Goal: Transaction & Acquisition: Purchase product/service

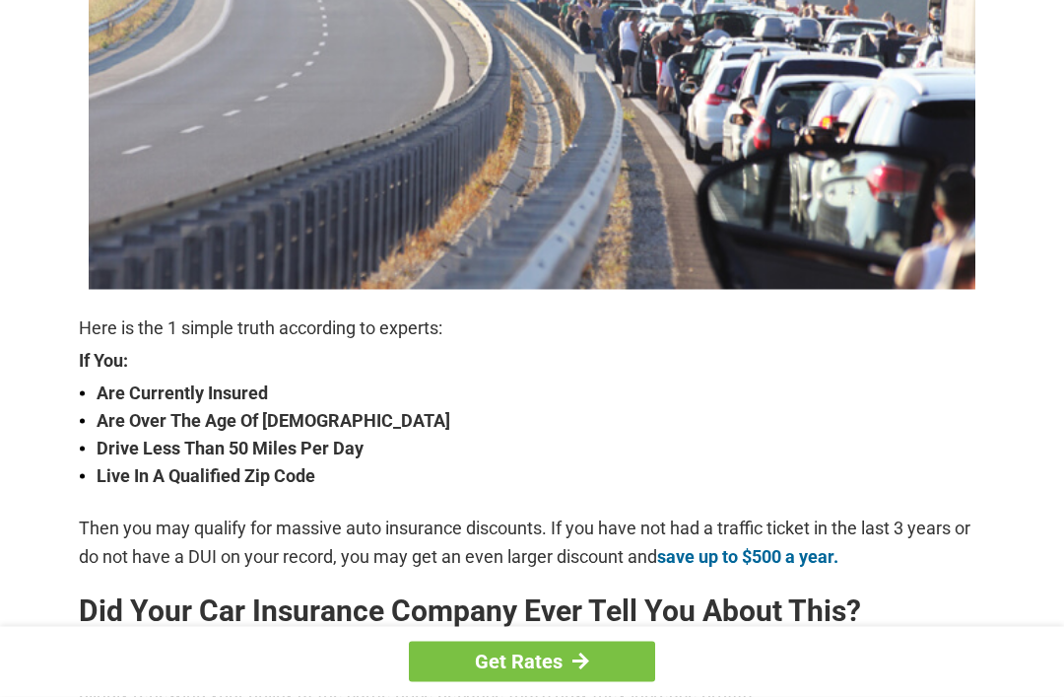
scroll to position [497, 0]
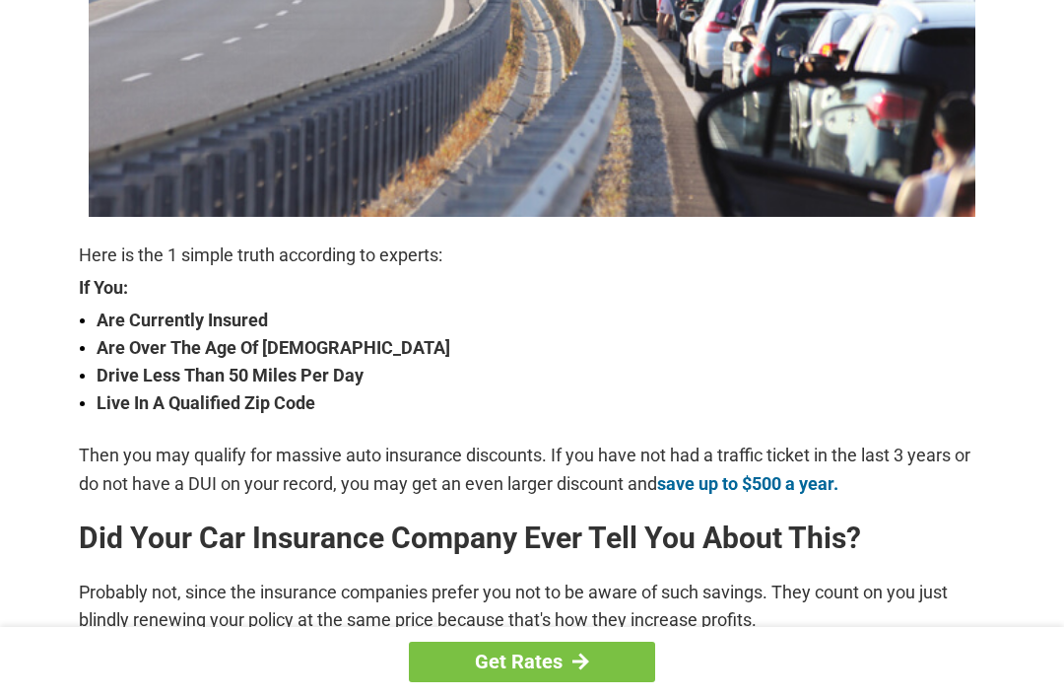
click at [546, 682] on link "Get Rates" at bounding box center [532, 661] width 246 height 40
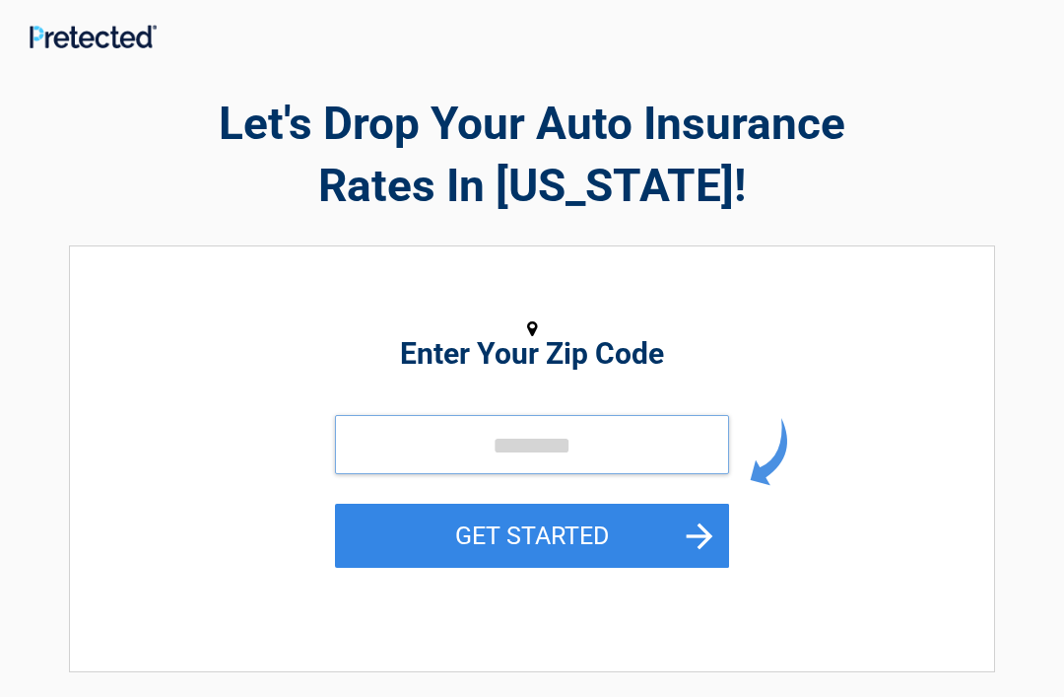
click at [519, 435] on input "tel" at bounding box center [532, 444] width 394 height 59
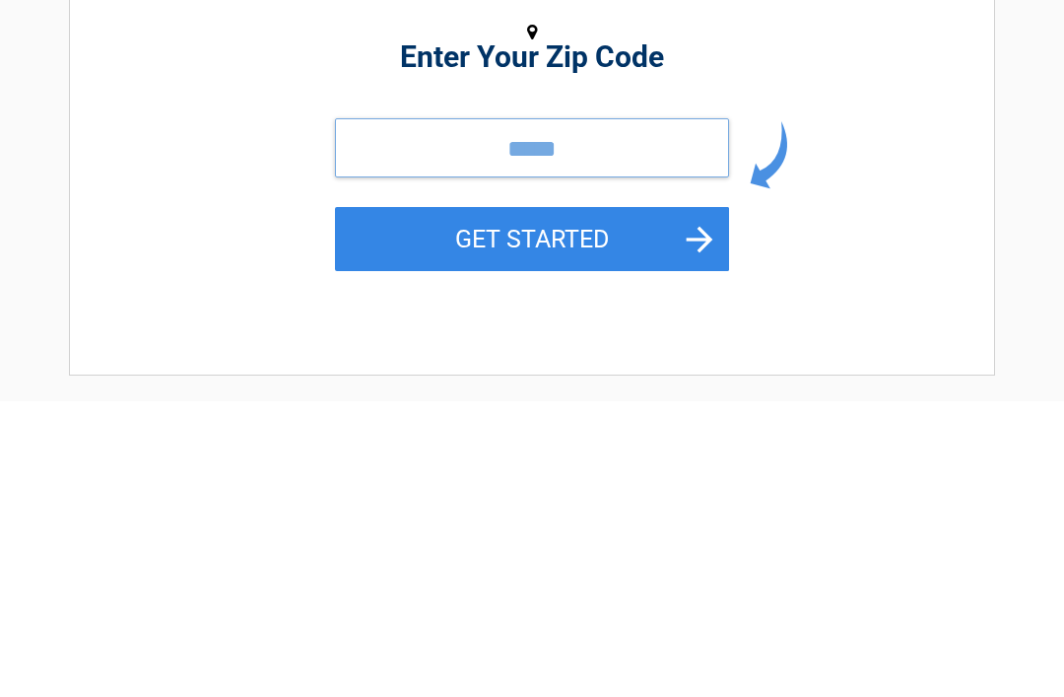
type input "*****"
click at [550, 503] on button "GET STARTED" at bounding box center [532, 535] width 394 height 64
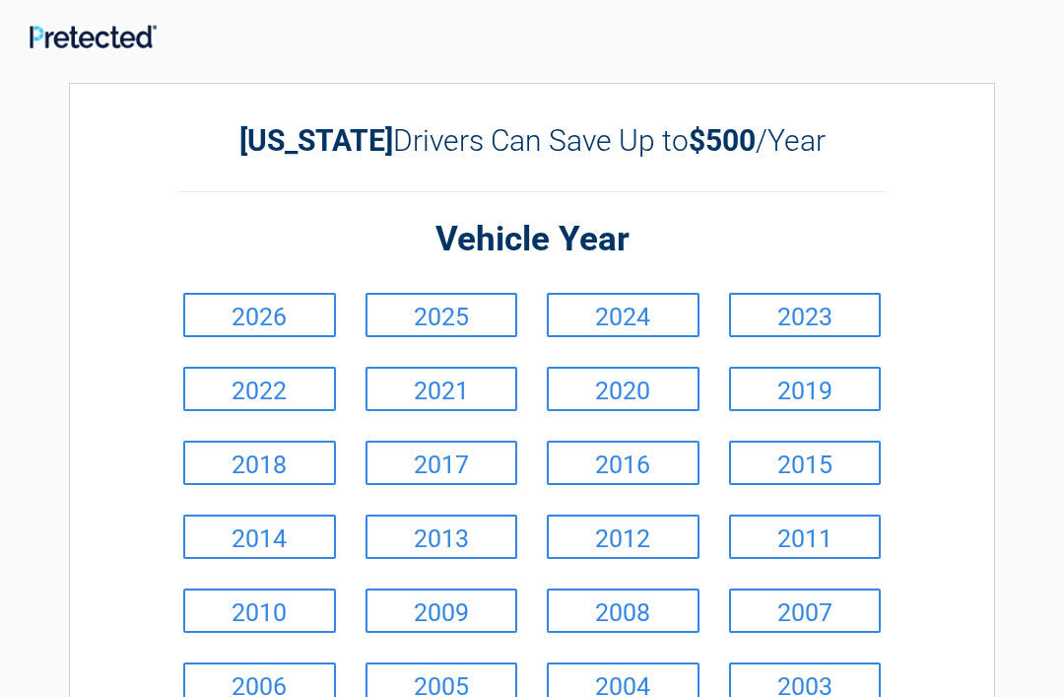
click at [631, 531] on link "2012" at bounding box center [623, 536] width 153 height 44
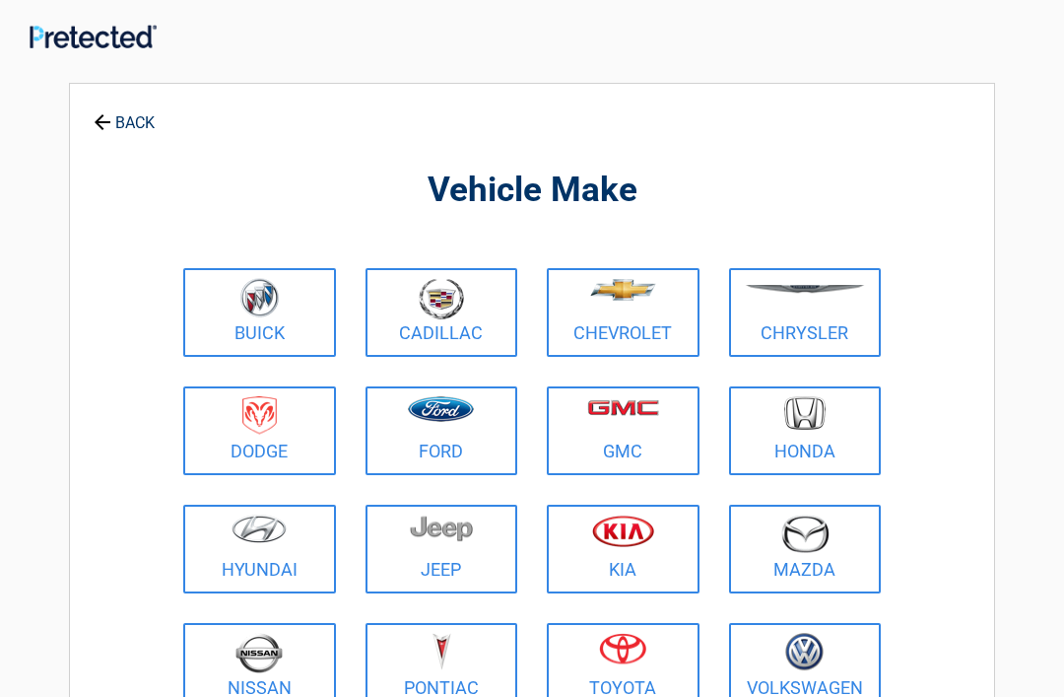
click at [274, 425] on img at bounding box center [259, 415] width 34 height 38
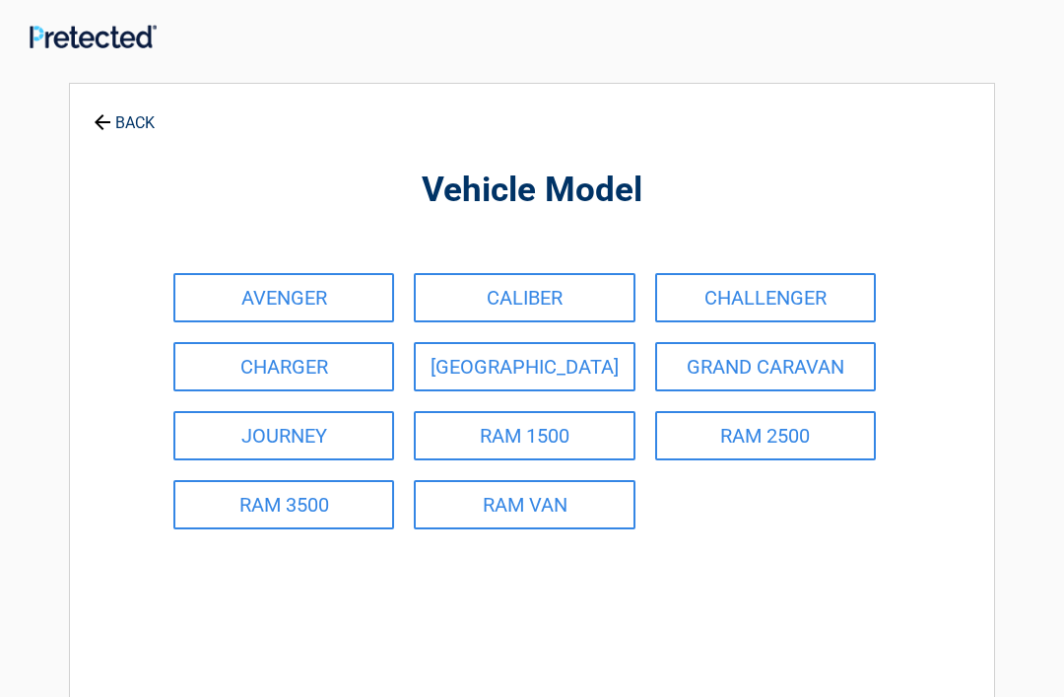
click at [762, 357] on link "GRAND CARAVAN" at bounding box center [765, 366] width 221 height 49
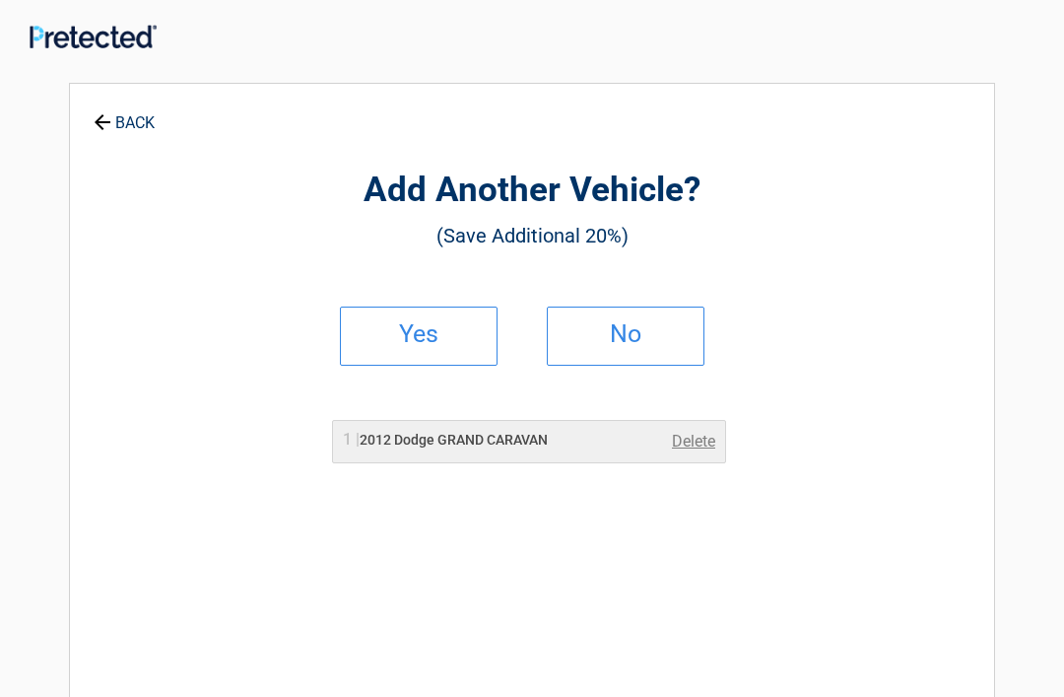
click at [654, 344] on link "No" at bounding box center [626, 335] width 158 height 59
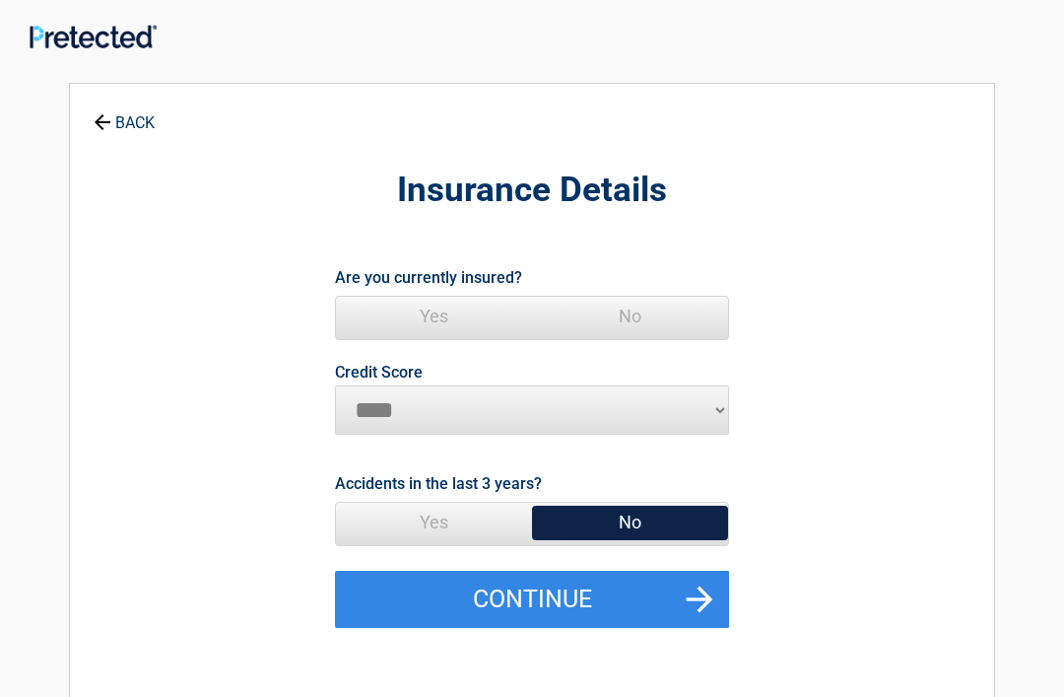
click at [439, 309] on span "Yes" at bounding box center [434, 316] width 196 height 39
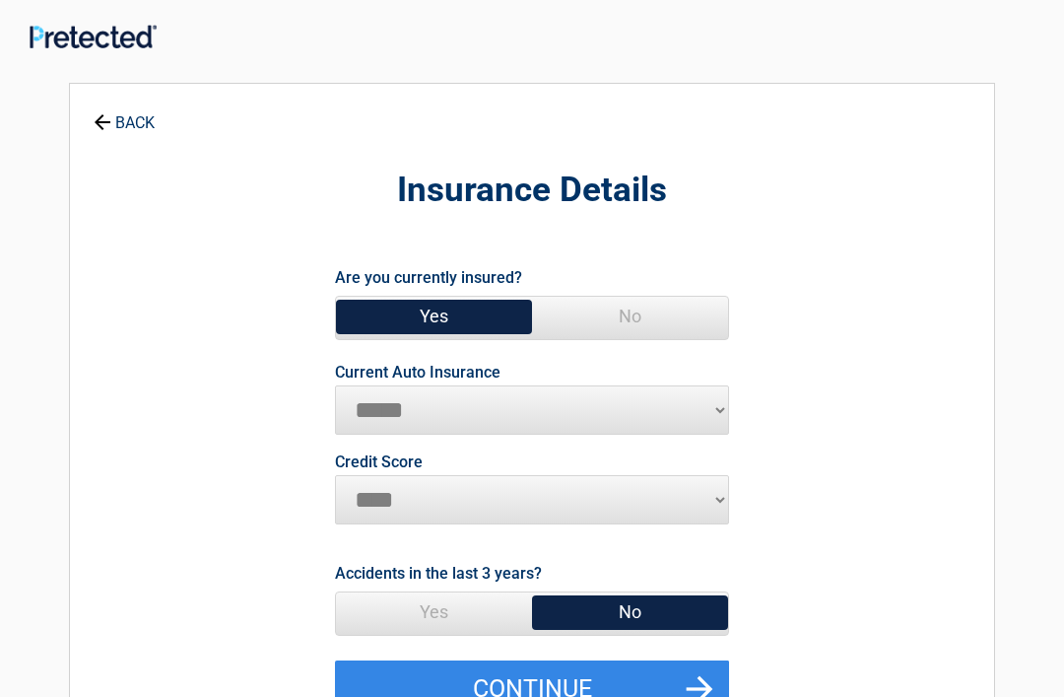
click at [647, 594] on span "No" at bounding box center [630, 611] width 196 height 39
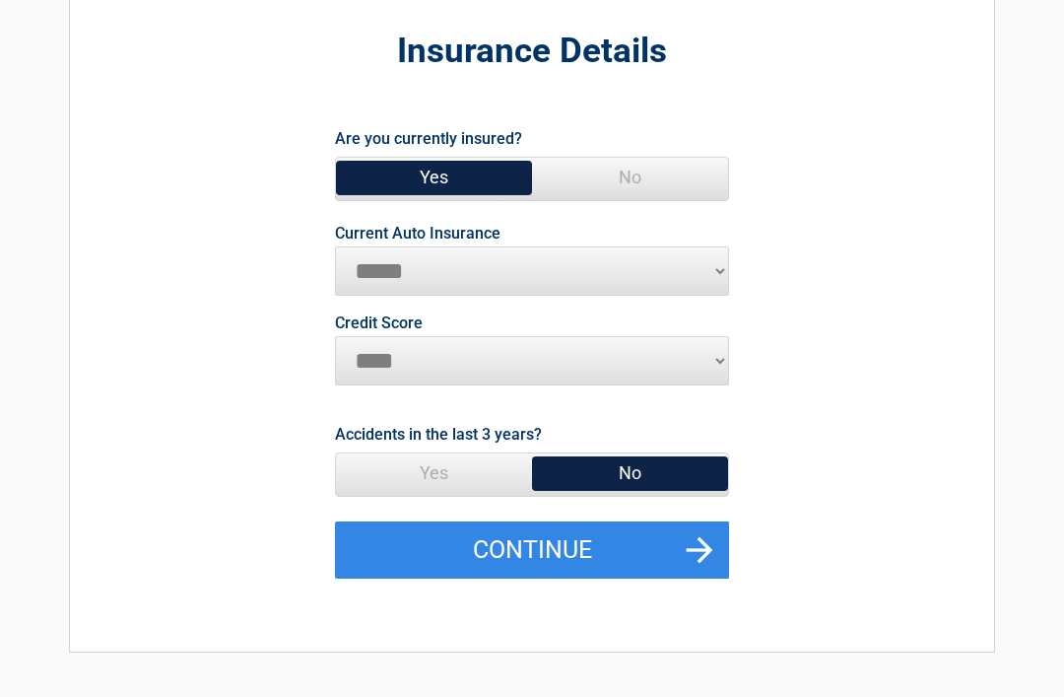
scroll to position [190, 0]
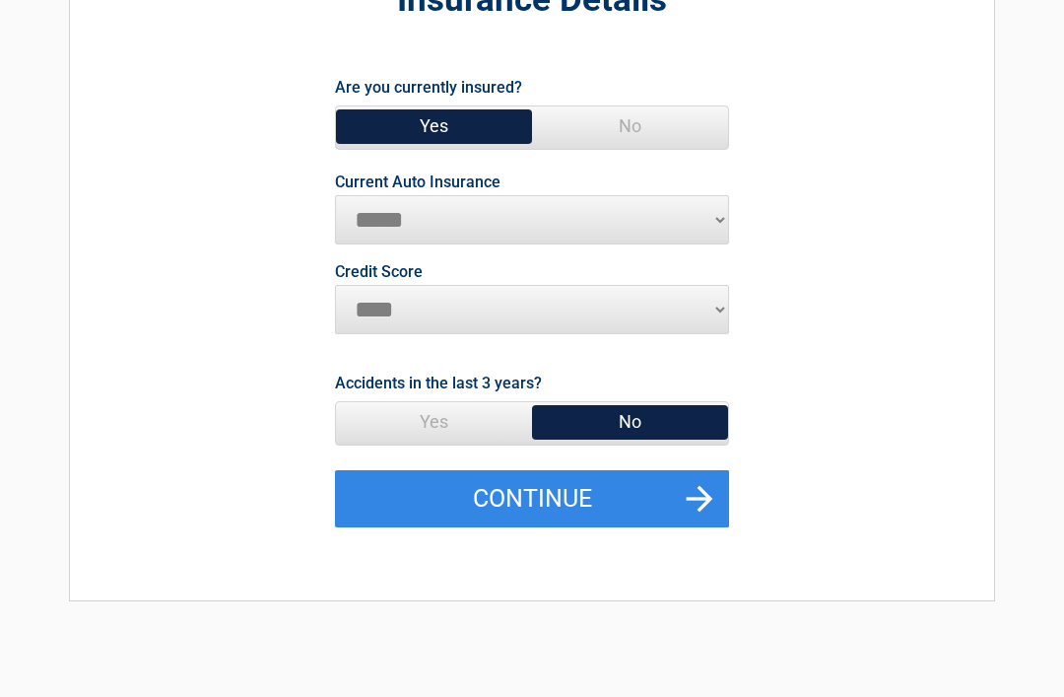
click at [540, 489] on button "Continue" at bounding box center [532, 498] width 394 height 57
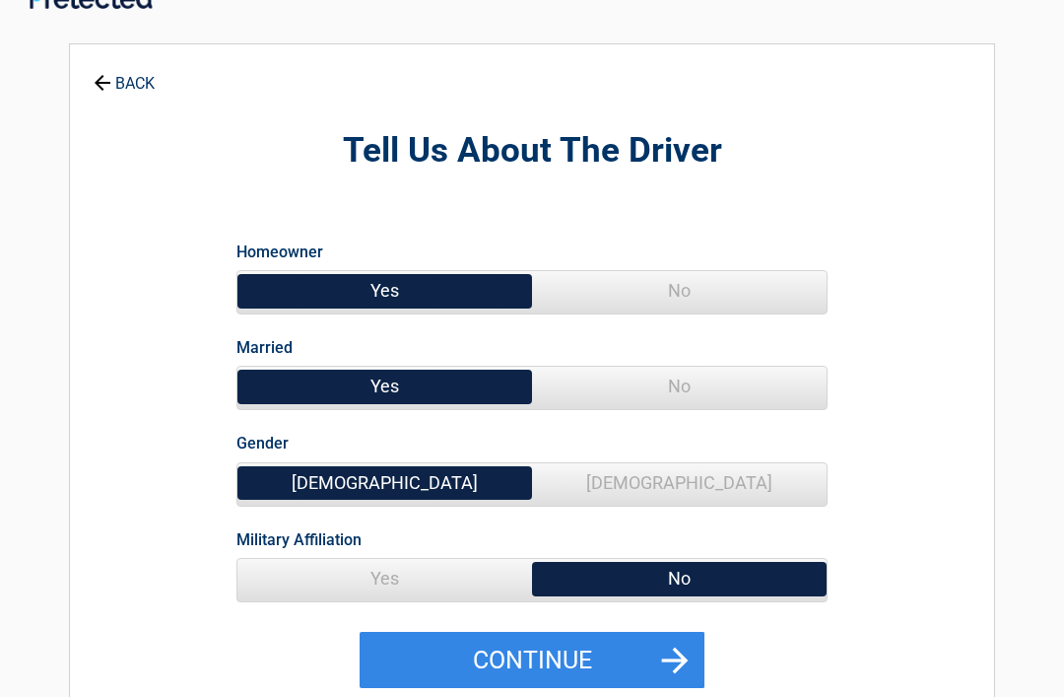
scroll to position [0, 0]
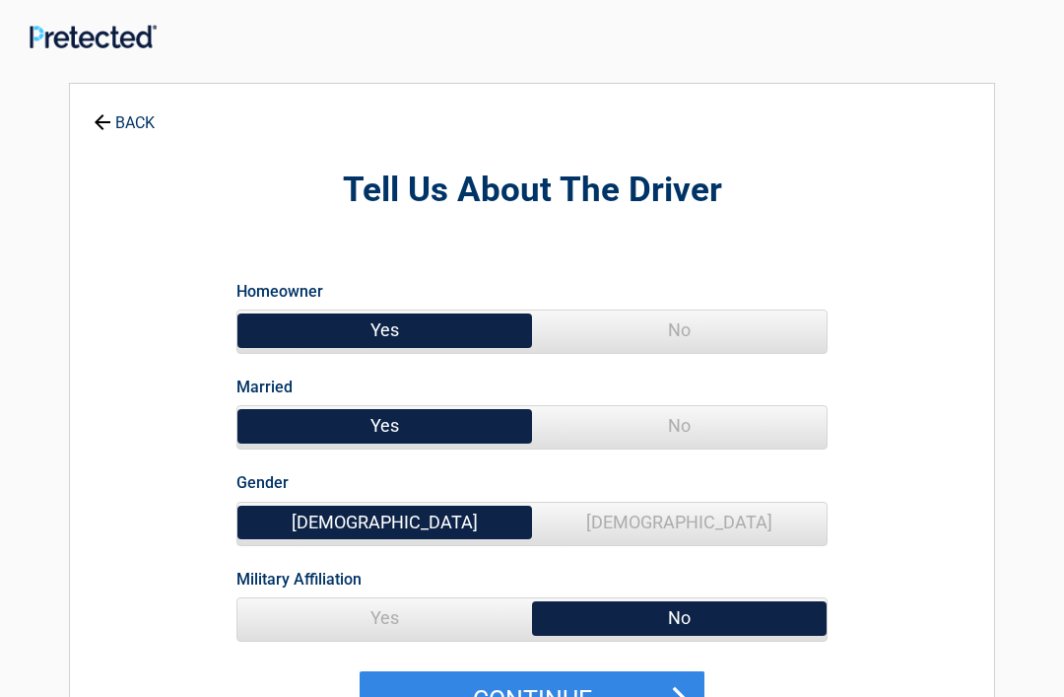
click at [694, 519] on span "Female" at bounding box center [679, 521] width 295 height 39
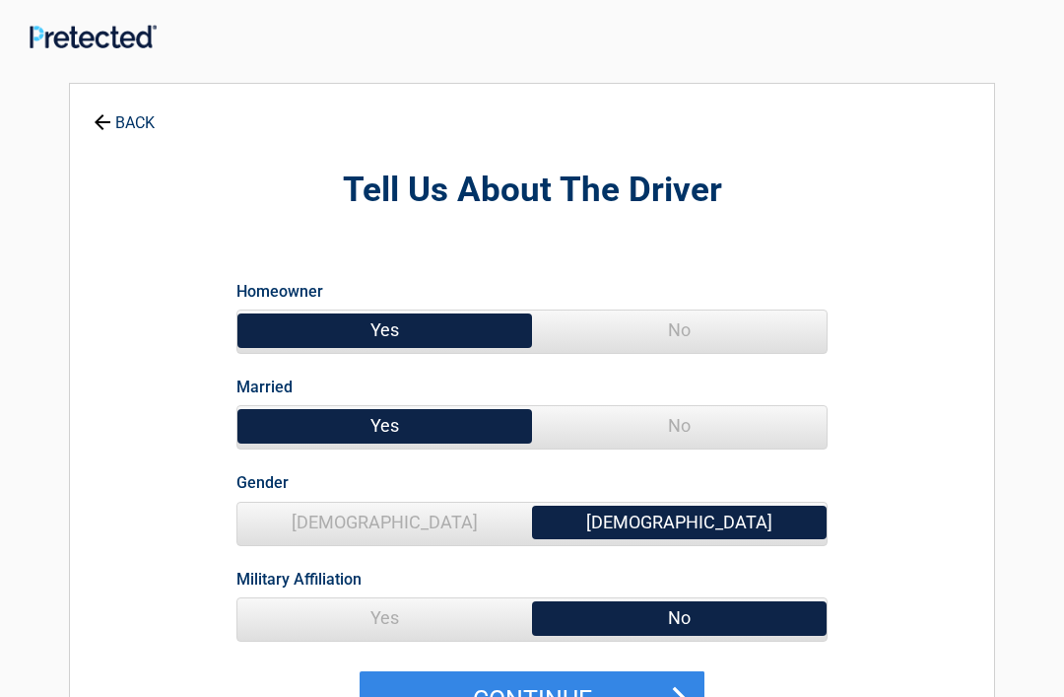
click at [696, 424] on span "No" at bounding box center [679, 425] width 295 height 39
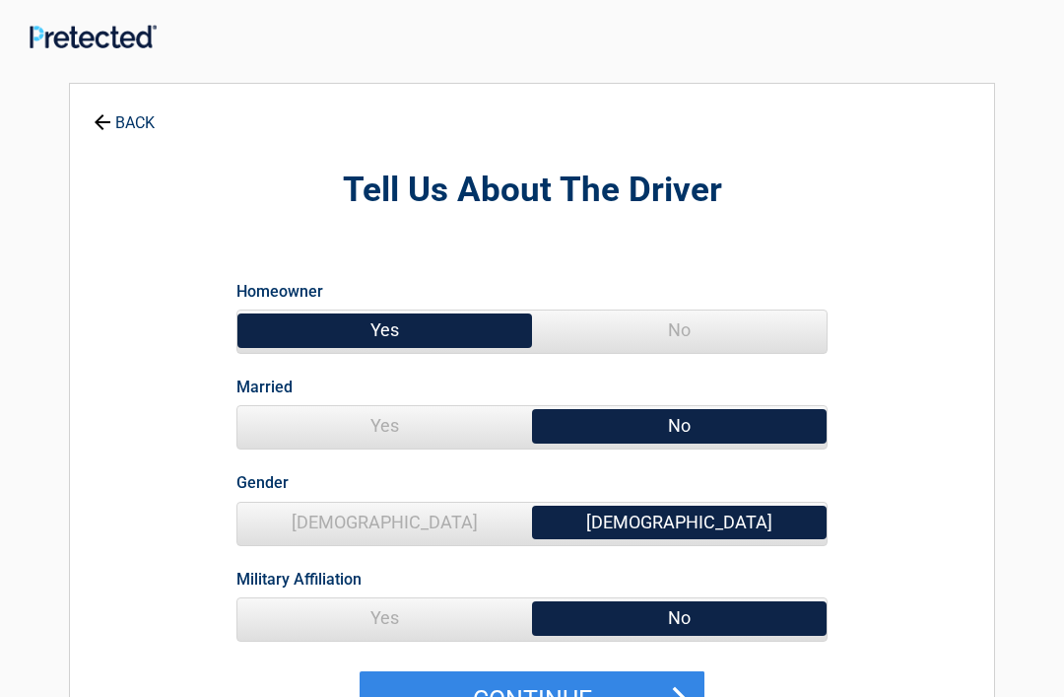
click at [550, 688] on button "Continue" at bounding box center [532, 699] width 345 height 57
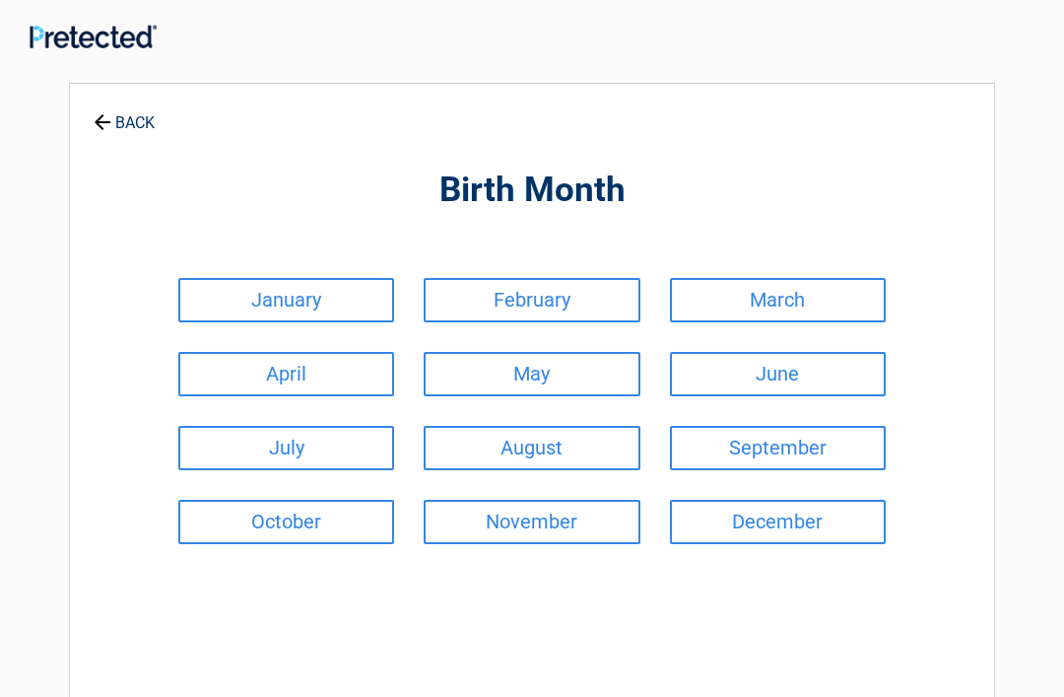
click at [560, 507] on link "November" at bounding box center [532, 522] width 216 height 44
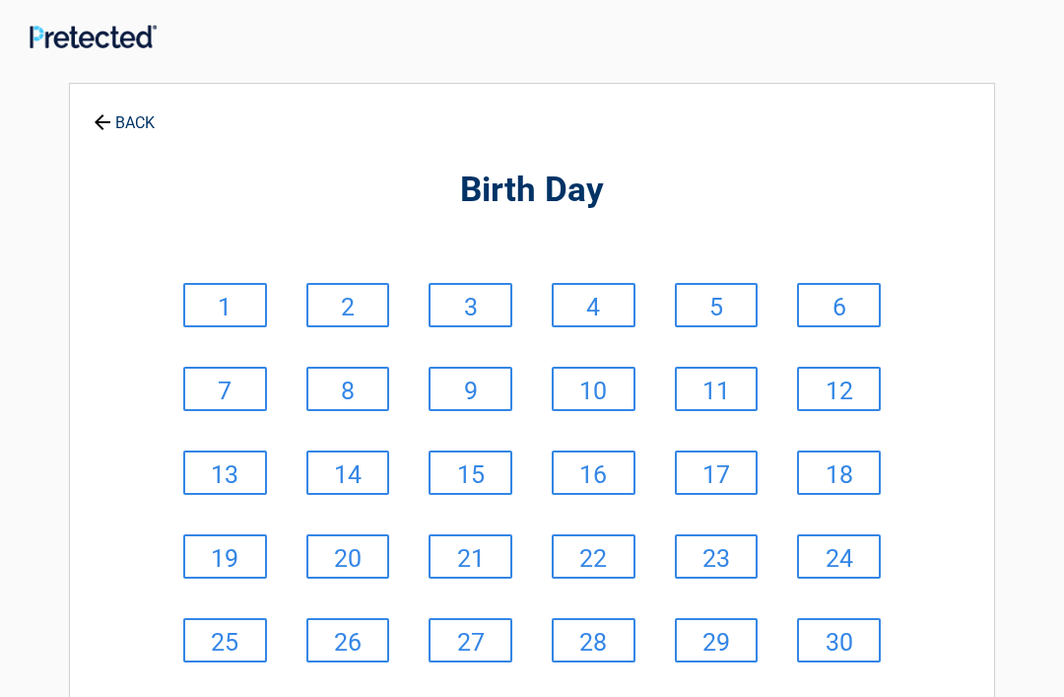
click at [471, 303] on link "3" at bounding box center [471, 305] width 84 height 44
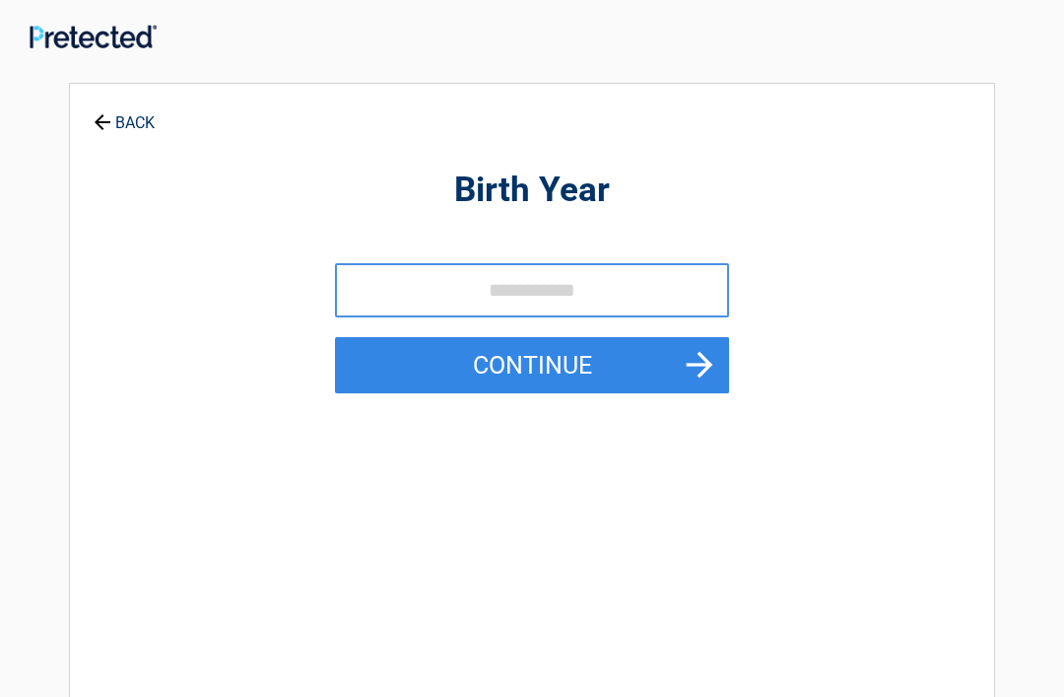
click at [539, 278] on input "tel" at bounding box center [532, 290] width 394 height 54
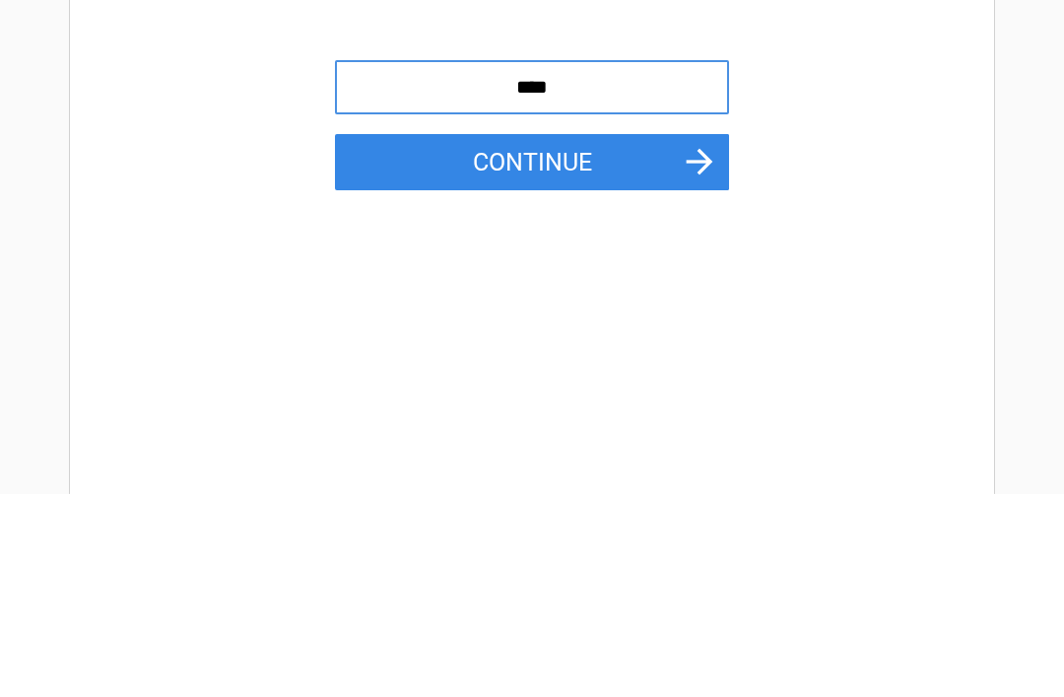
type input "****"
click at [547, 337] on button "Continue" at bounding box center [532, 365] width 394 height 57
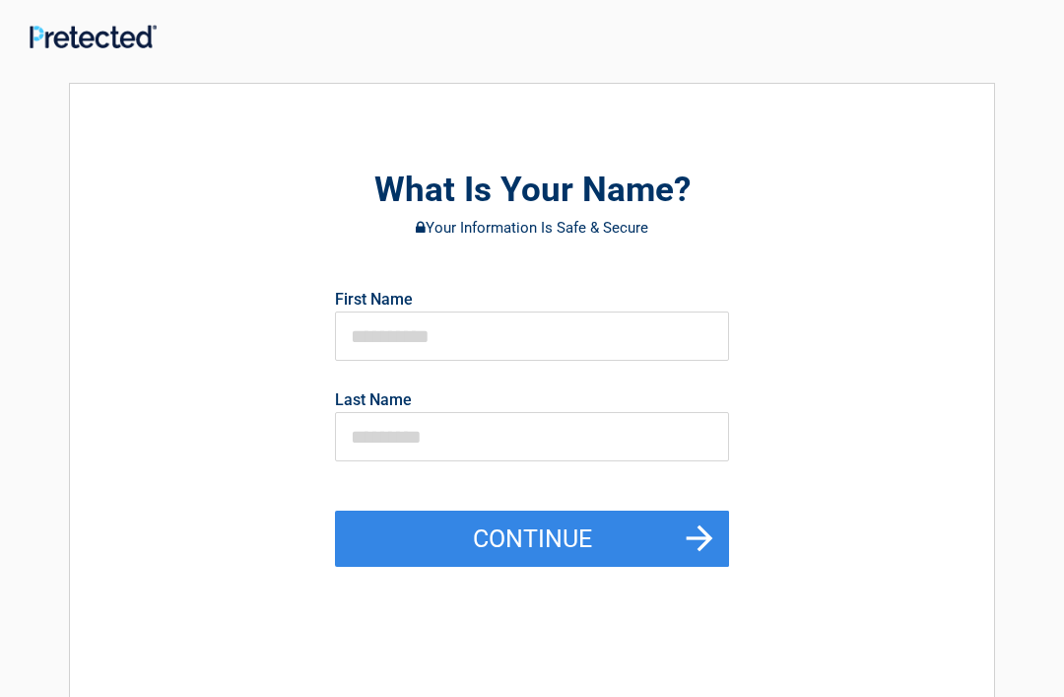
click at [522, 534] on button "Continue" at bounding box center [532, 538] width 394 height 57
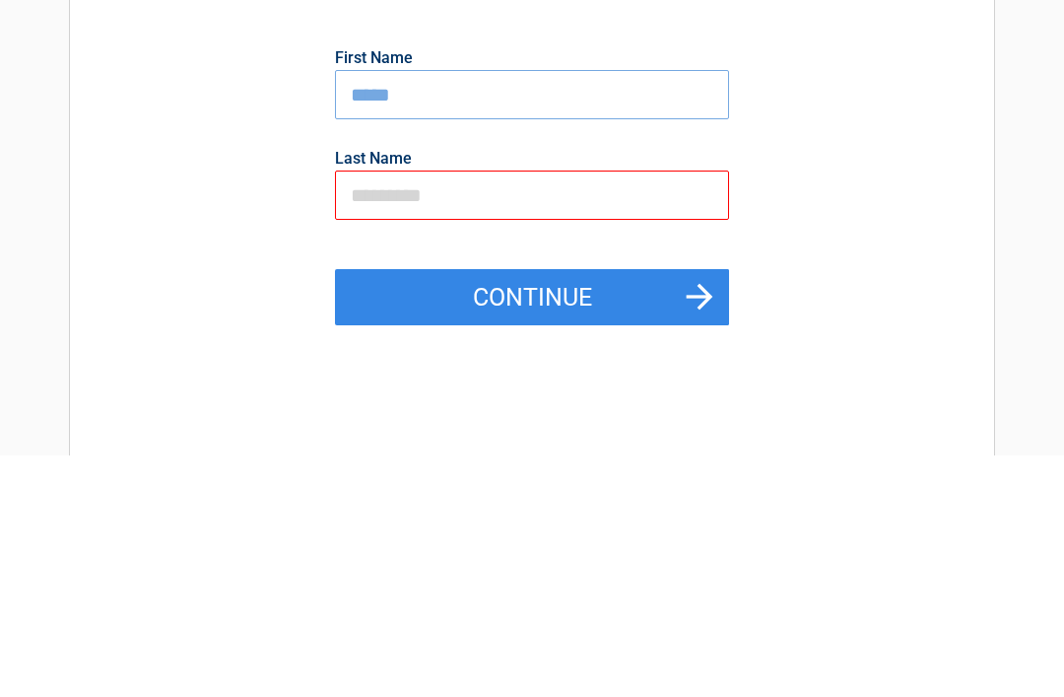
type input "****"
click at [384, 412] on input "text" at bounding box center [532, 436] width 394 height 49
type input "*****"
click at [558, 510] on button "Continue" at bounding box center [532, 538] width 394 height 57
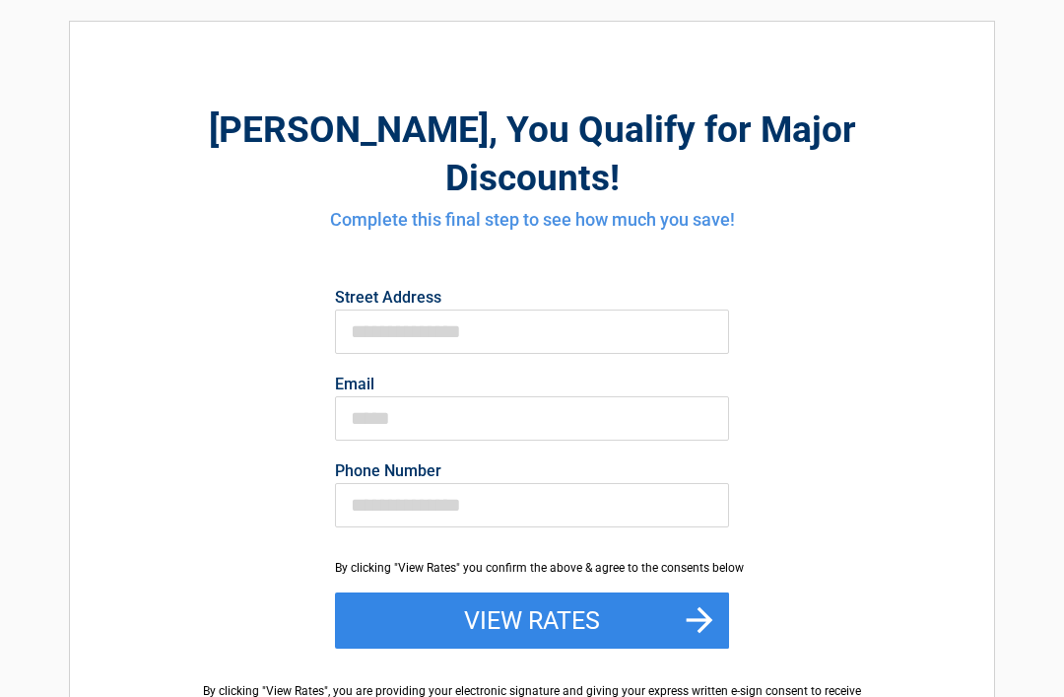
scroll to position [63, 0]
